Goal: Transaction & Acquisition: Purchase product/service

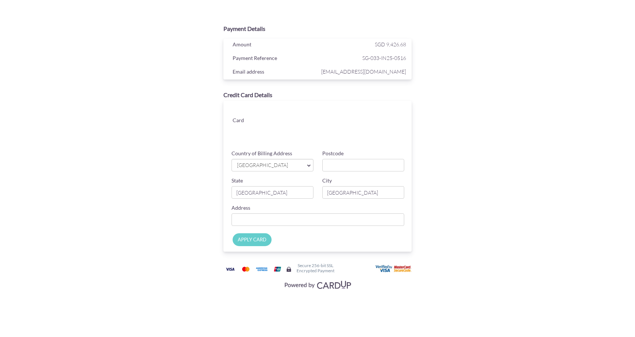
click at [263, 165] on span "[GEOGRAPHIC_DATA]" at bounding box center [268, 165] width 65 height 8
drag, startPoint x: 267, startPoint y: 169, endPoint x: 267, endPoint y: 174, distance: 5.2
click at [267, 169] on span "[GEOGRAPHIC_DATA]" at bounding box center [268, 165] width 65 height 8
click at [273, 165] on span "[GEOGRAPHIC_DATA]" at bounding box center [268, 165] width 65 height 8
click at [355, 166] on input "Postcode" at bounding box center [363, 165] width 82 height 12
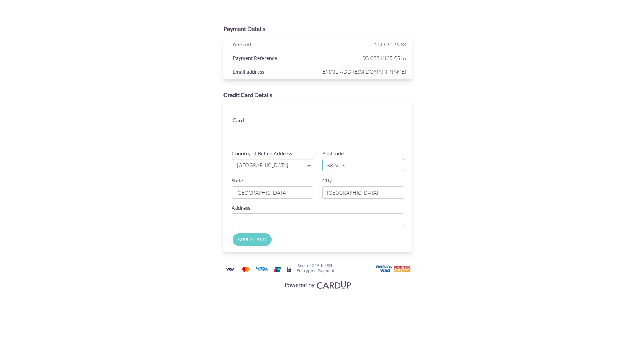
type input "537643"
click at [275, 191] on input "[GEOGRAPHIC_DATA]" at bounding box center [272, 192] width 82 height 12
click at [350, 194] on input "[GEOGRAPHIC_DATA]" at bounding box center [363, 192] width 82 height 12
click at [333, 218] on input "Country of Billing Address" at bounding box center [317, 219] width 173 height 12
click at [315, 222] on input "#03-59 183 Jalan Pelikat" at bounding box center [317, 219] width 173 height 12
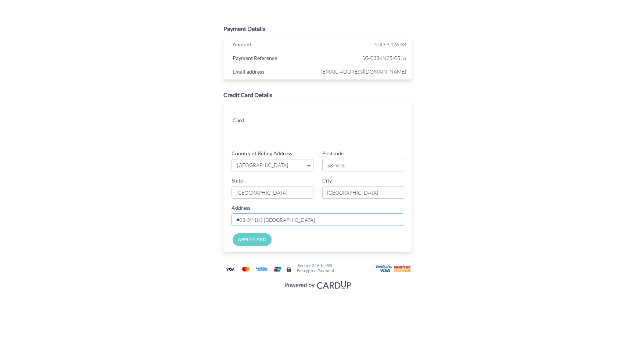
type input "#03-59 183 Jalan Pelikat"
click at [255, 242] on input "APPLY CARD" at bounding box center [252, 239] width 39 height 13
type input "Applying..."
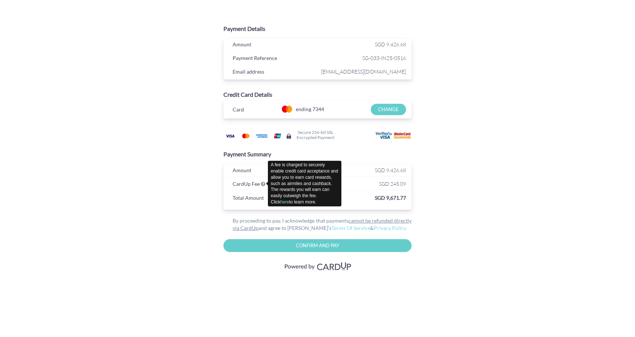
click at [263, 183] on icon at bounding box center [263, 183] width 4 height 5
